Goal: Information Seeking & Learning: Learn about a topic

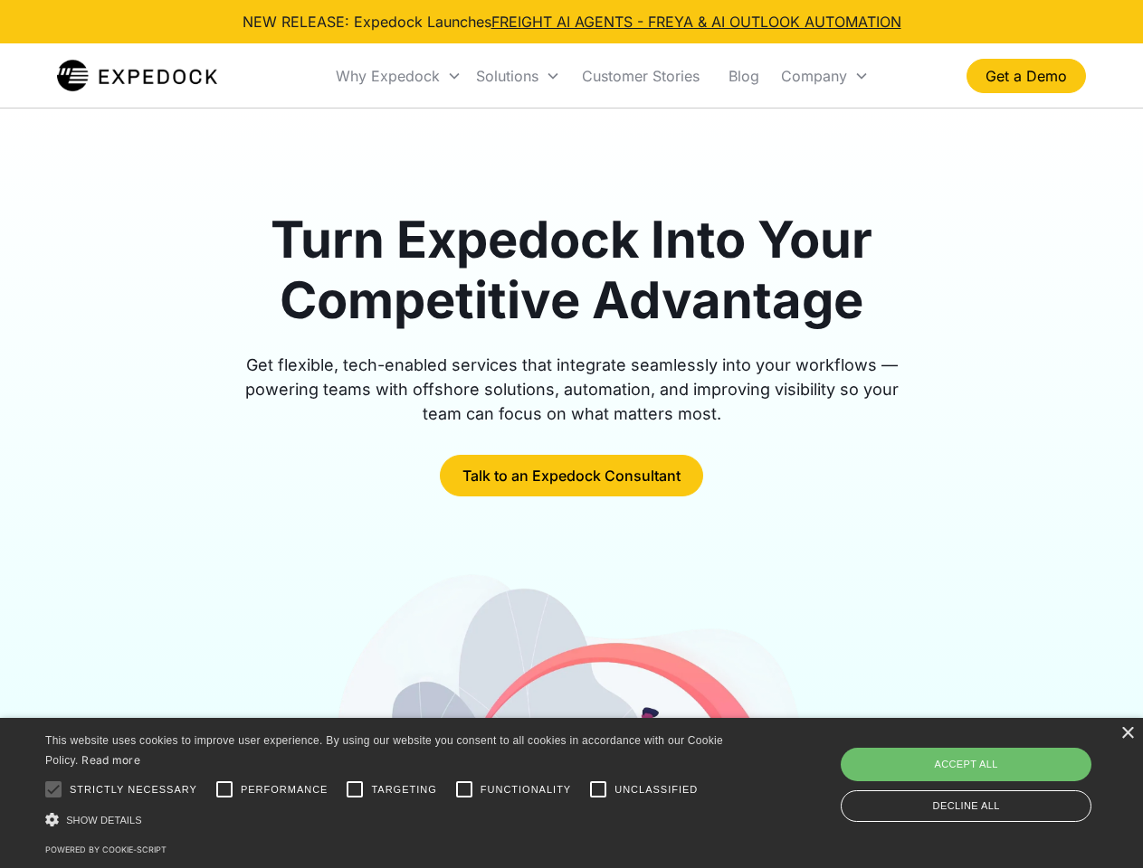
click at [399, 76] on div "Why Expedock" at bounding box center [388, 76] width 104 height 18
click at [517, 76] on div "Solutions" at bounding box center [507, 76] width 62 height 18
click at [824, 76] on div "Company" at bounding box center [814, 76] width 66 height 18
click at [53, 790] on div at bounding box center [53, 790] width 36 height 36
click at [224, 790] on input "Performance" at bounding box center [224, 790] width 36 height 36
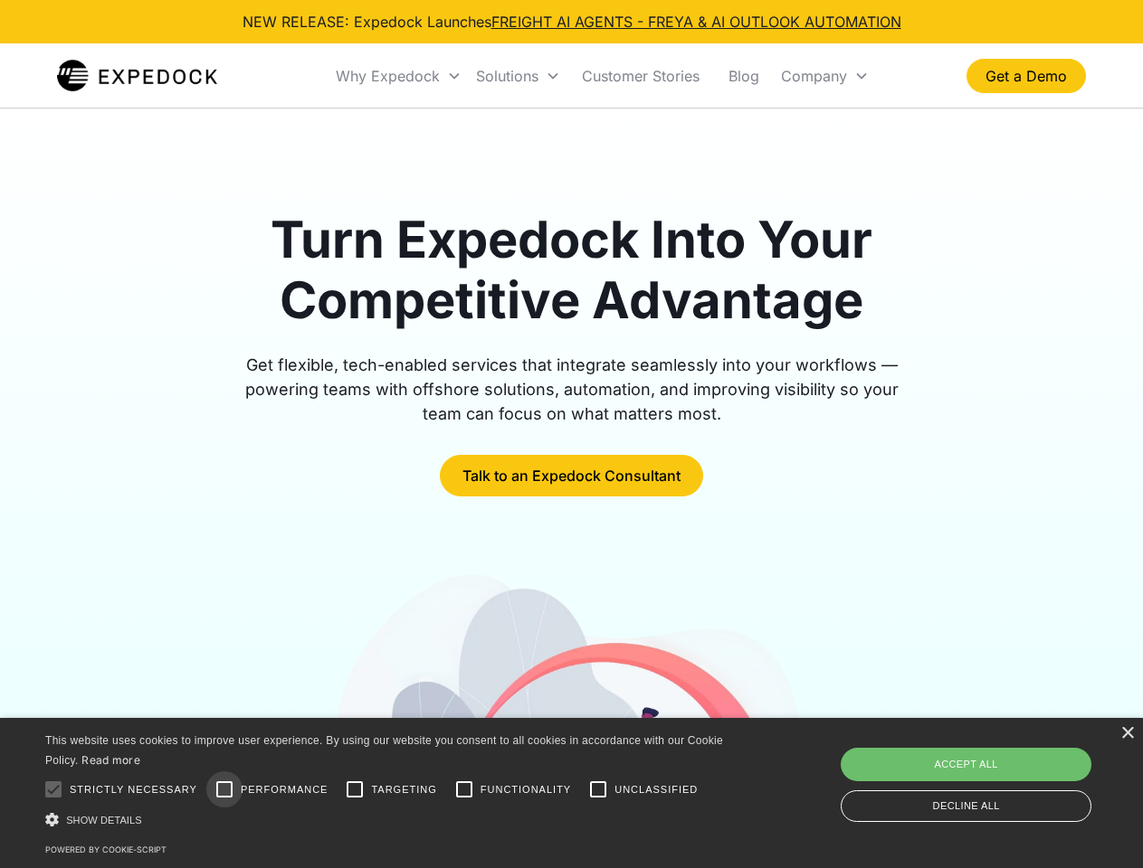
checkbox input "true"
click at [355, 790] on input "Targeting" at bounding box center [355, 790] width 36 height 36
checkbox input "true"
click at [464, 790] on input "Functionality" at bounding box center [464, 790] width 36 height 36
checkbox input "true"
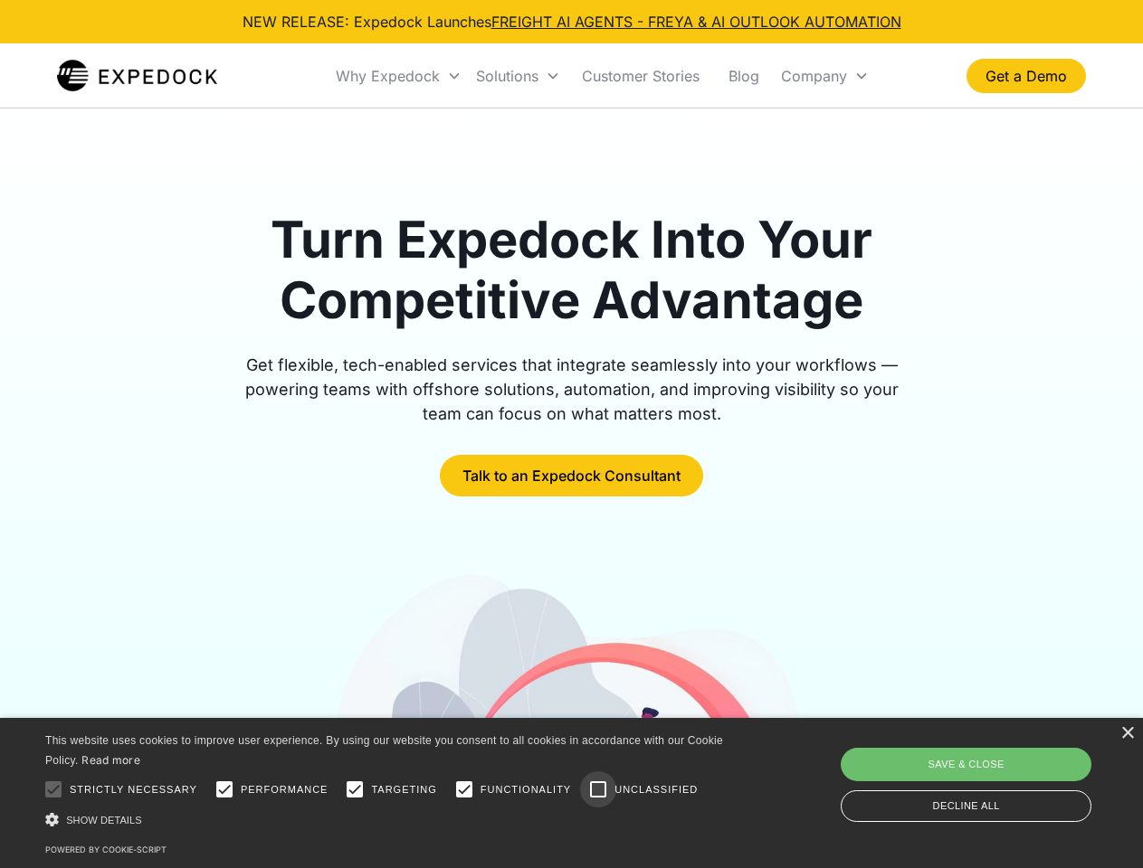
click at [598, 790] on input "Unclassified" at bounding box center [598, 790] width 36 height 36
checkbox input "true"
click at [387, 820] on div "Show details Hide details" at bounding box center [387, 820] width 684 height 19
